Goal: Task Accomplishment & Management: Manage account settings

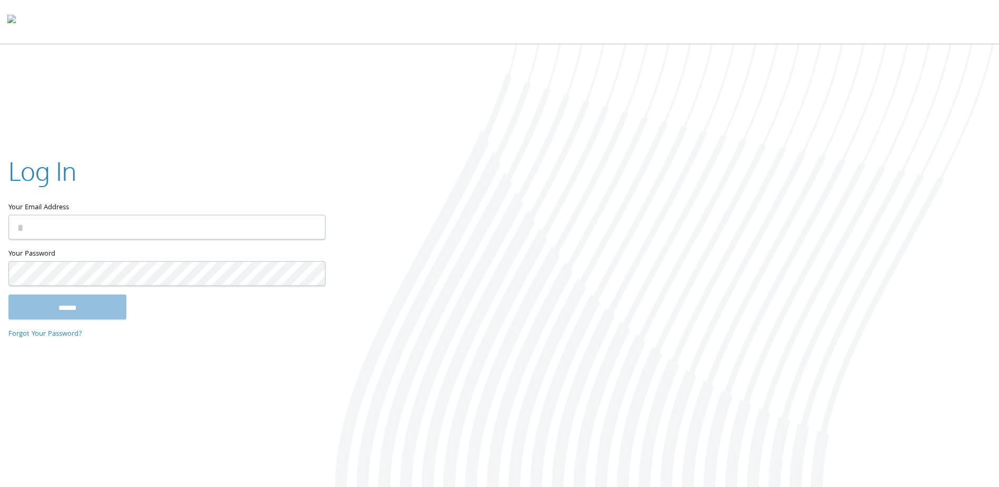
click at [64, 222] on input "Your Email Address" at bounding box center [166, 227] width 317 height 25
type input "**********"
click at [8, 294] on input "******" at bounding box center [67, 306] width 118 height 25
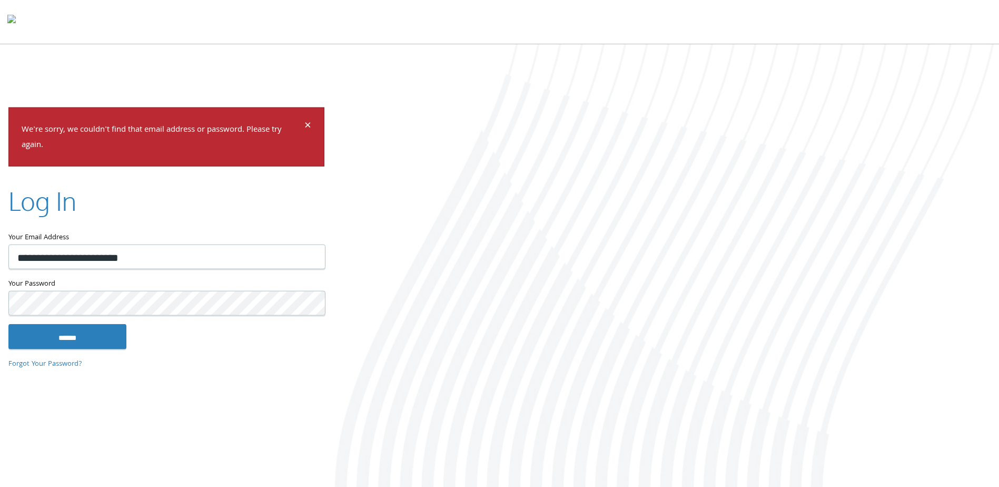
click at [8, 323] on input "******" at bounding box center [67, 335] width 118 height 25
